Goal: Navigation & Orientation: Find specific page/section

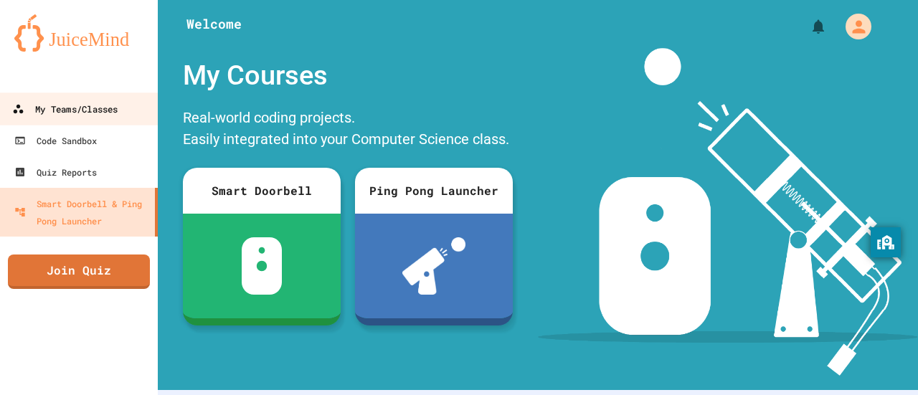
click at [136, 113] on link "My Teams/Classes" at bounding box center [79, 109] width 163 height 32
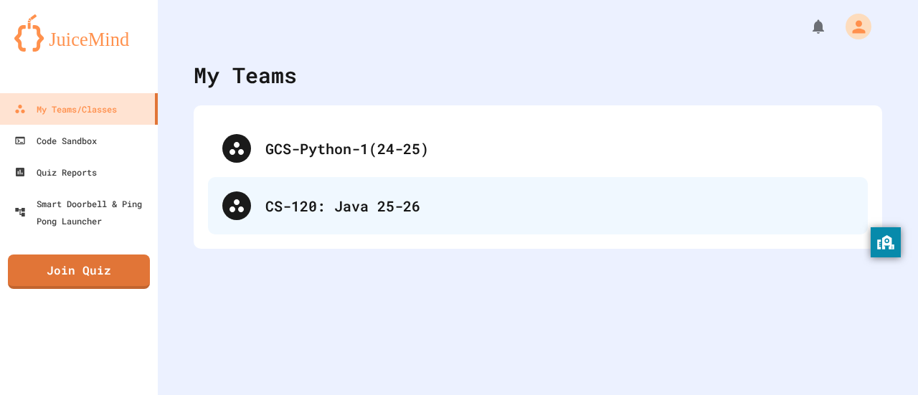
click at [402, 207] on div "CS-120: Java 25-26" at bounding box center [559, 206] width 588 height 22
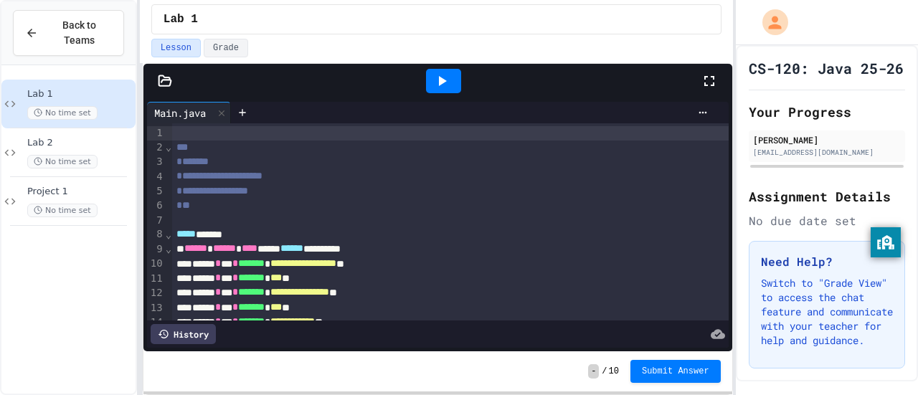
click at [339, 185] on div "**********" at bounding box center [450, 191] width 557 height 14
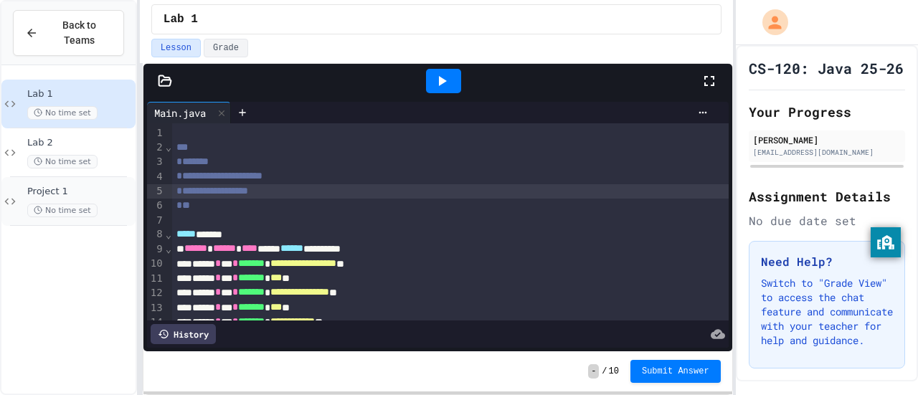
click at [82, 186] on span "Project 1" at bounding box center [79, 192] width 105 height 12
